Goal: Use online tool/utility: Utilize a website feature to perform a specific function

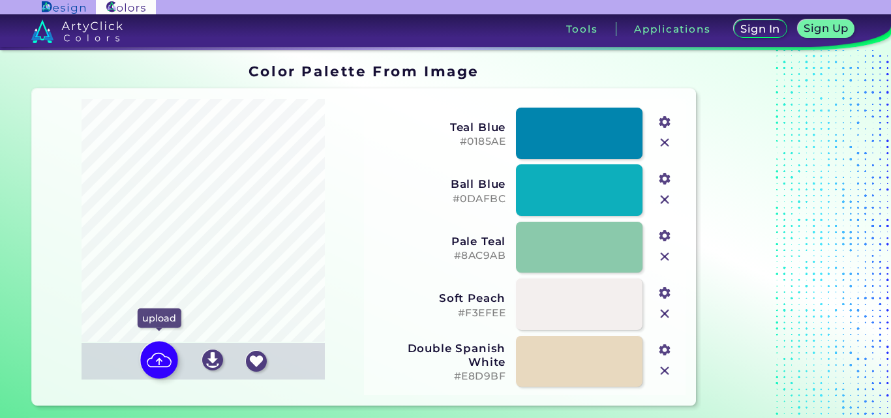
click at [153, 355] on img at bounding box center [159, 360] width 38 height 38
click at [0, 0] on input "file" at bounding box center [0, 0] width 0 height 0
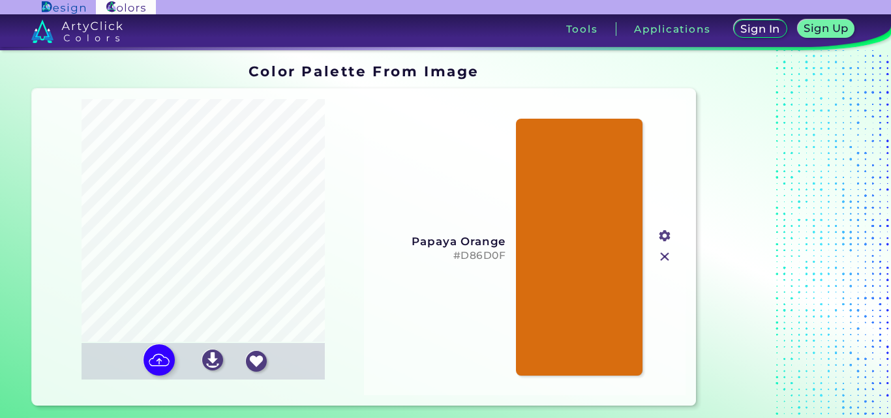
click at [0, 0] on input "file" at bounding box center [0, 0] width 0 height 0
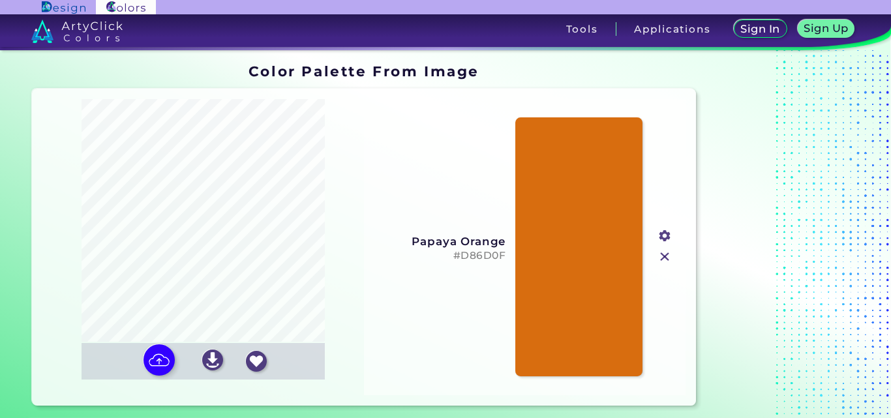
click at [586, 221] on link at bounding box center [578, 246] width 127 height 259
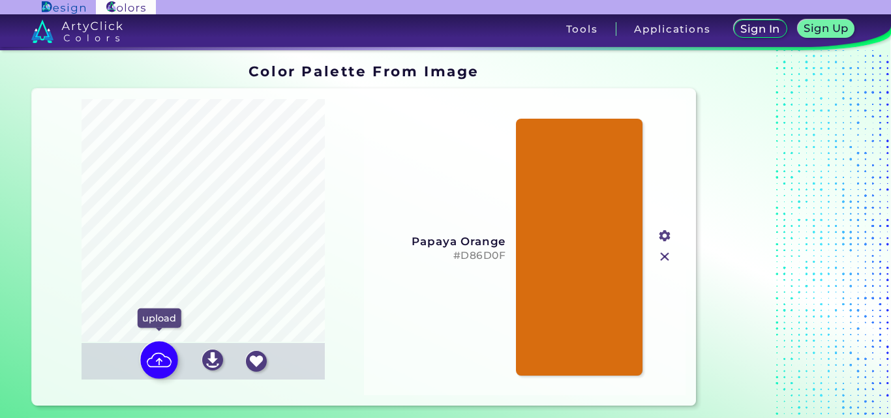
click at [160, 357] on img at bounding box center [159, 360] width 38 height 38
click at [0, 0] on input "file" at bounding box center [0, 0] width 0 height 0
click at [156, 361] on img at bounding box center [159, 360] width 38 height 38
click at [0, 0] on input "file" at bounding box center [0, 0] width 0 height 0
type input "#b8ce76"
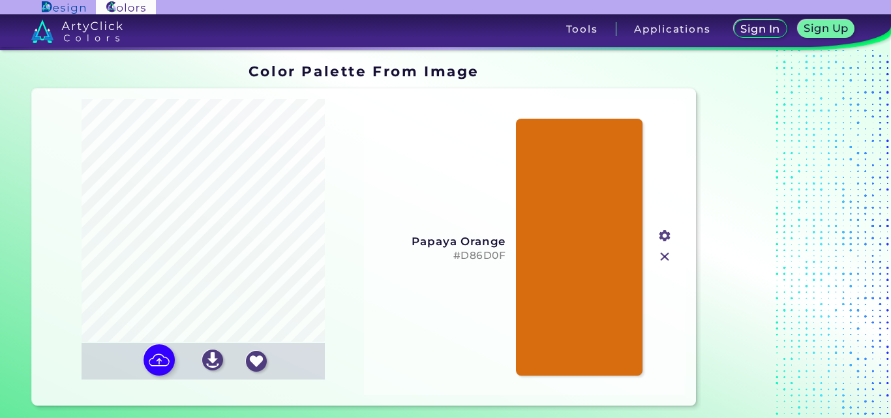
type input "#bdd47a"
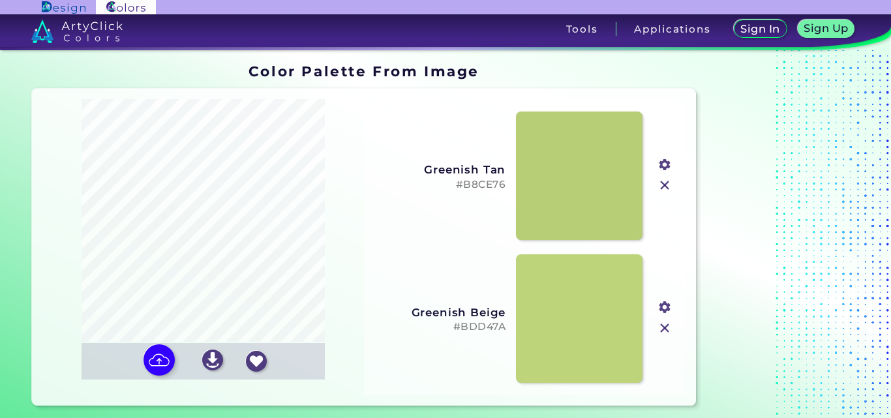
click at [479, 327] on h5 "#BDD47A" at bounding box center [438, 327] width 133 height 12
click at [0, 0] on input "file" at bounding box center [0, 0] width 0 height 0
click at [551, 325] on link at bounding box center [578, 319] width 127 height 130
click at [163, 355] on img at bounding box center [159, 360] width 38 height 38
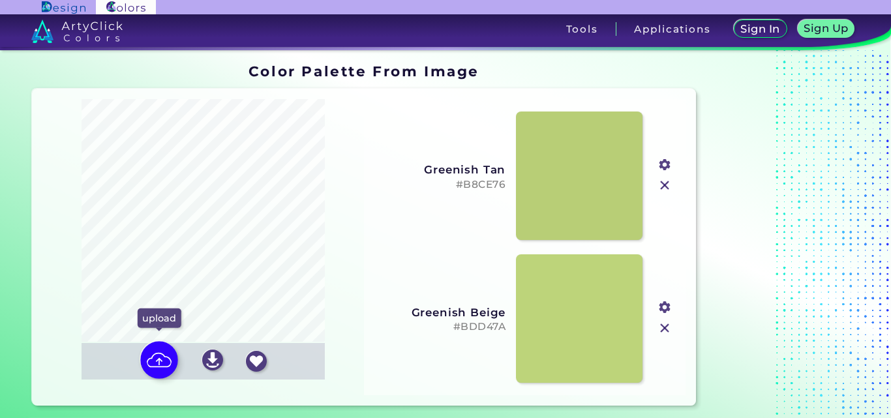
click at [0, 0] on input "file" at bounding box center [0, 0] width 0 height 0
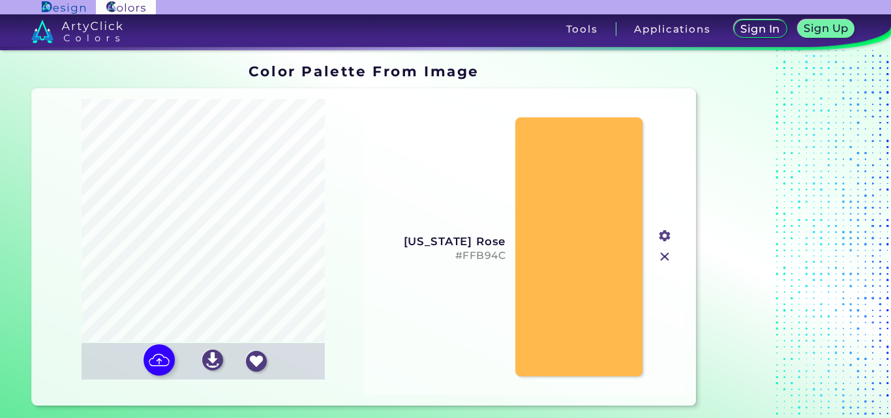
click at [582, 218] on link at bounding box center [578, 246] width 127 height 259
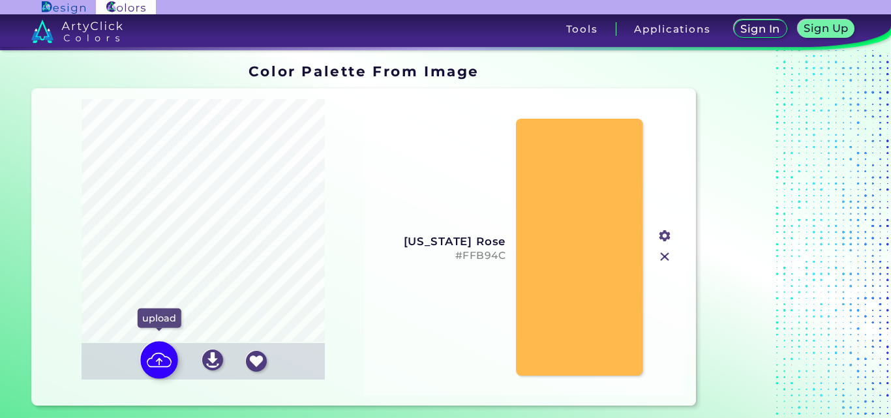
click at [164, 359] on img at bounding box center [159, 360] width 38 height 38
click at [0, 0] on input "file" at bounding box center [0, 0] width 0 height 0
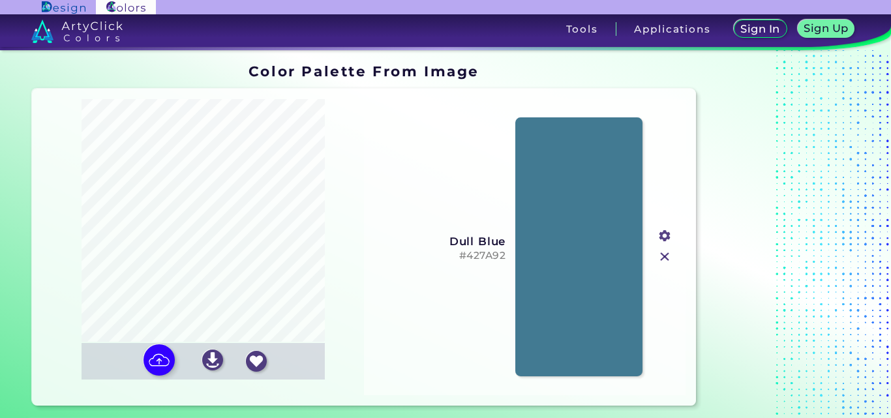
click at [562, 175] on link at bounding box center [578, 246] width 127 height 259
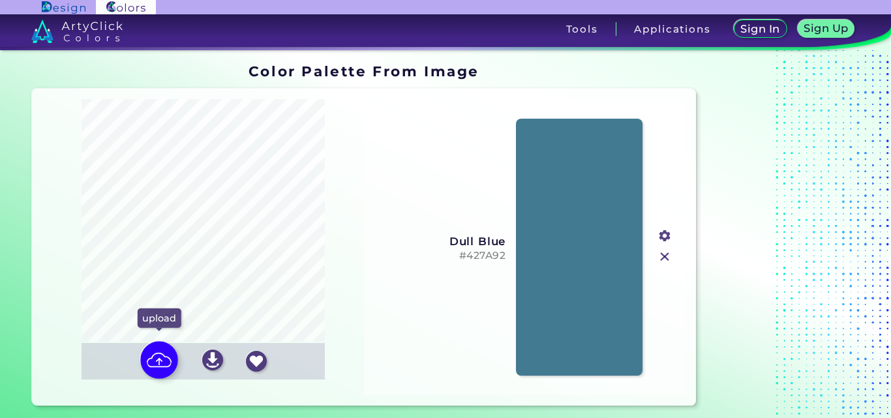
click at [164, 364] on img at bounding box center [159, 360] width 38 height 38
click at [0, 0] on input "file" at bounding box center [0, 0] width 0 height 0
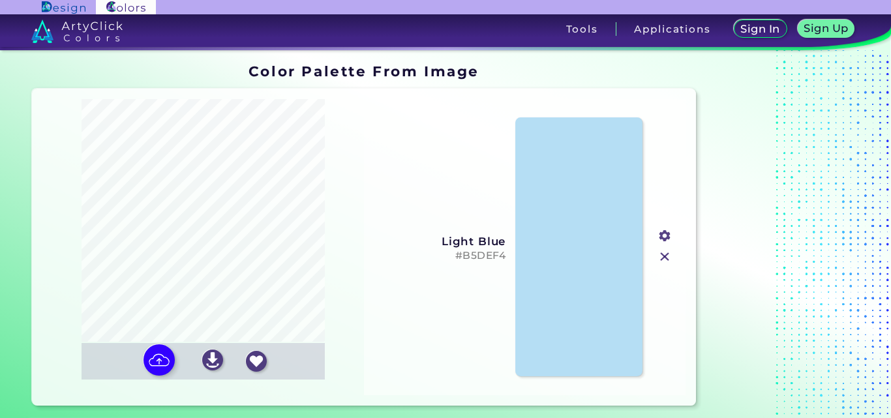
click at [556, 246] on link at bounding box center [578, 246] width 127 height 259
click at [151, 369] on img at bounding box center [159, 360] width 38 height 38
click at [0, 0] on input "file" at bounding box center [0, 0] width 0 height 0
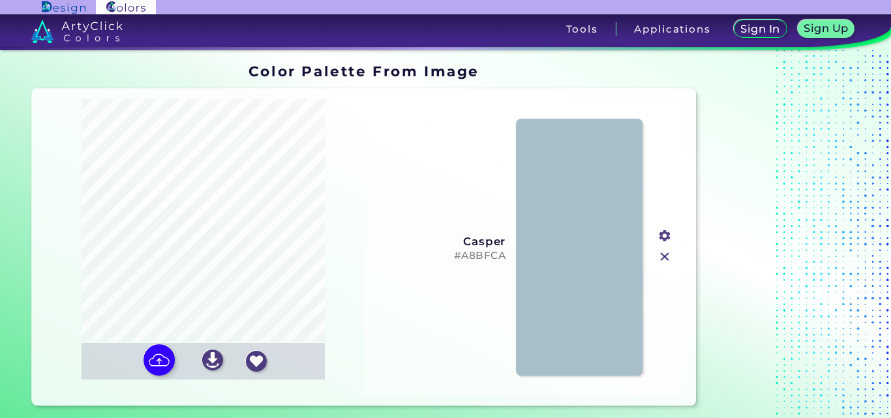
scroll to position [196, 0]
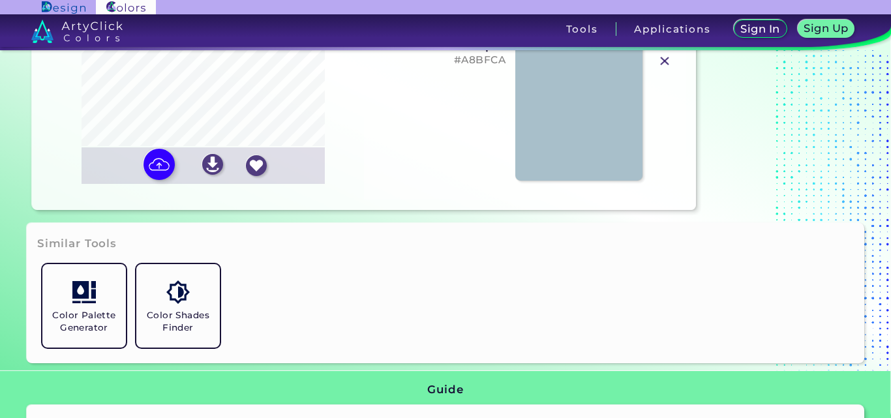
click at [599, 124] on link at bounding box center [578, 51] width 127 height 259
click at [155, 171] on img at bounding box center [159, 164] width 38 height 38
click at [0, 0] on input "file" at bounding box center [0, 0] width 0 height 0
type input "#b5def4"
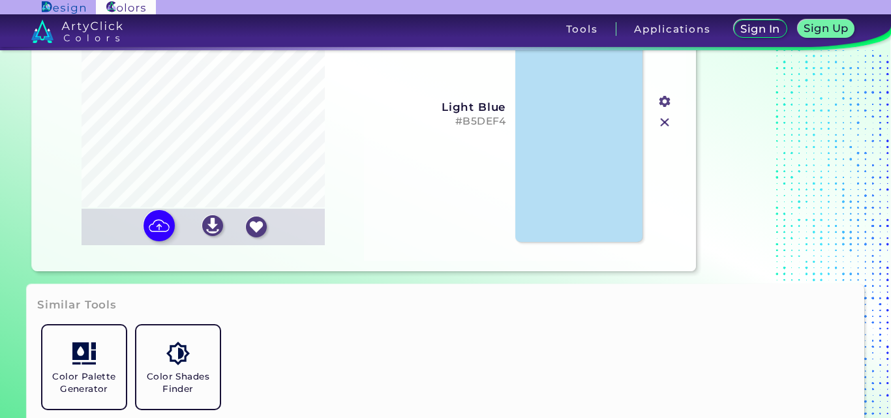
scroll to position [130, 0]
